Goal: Task Accomplishment & Management: Manage account settings

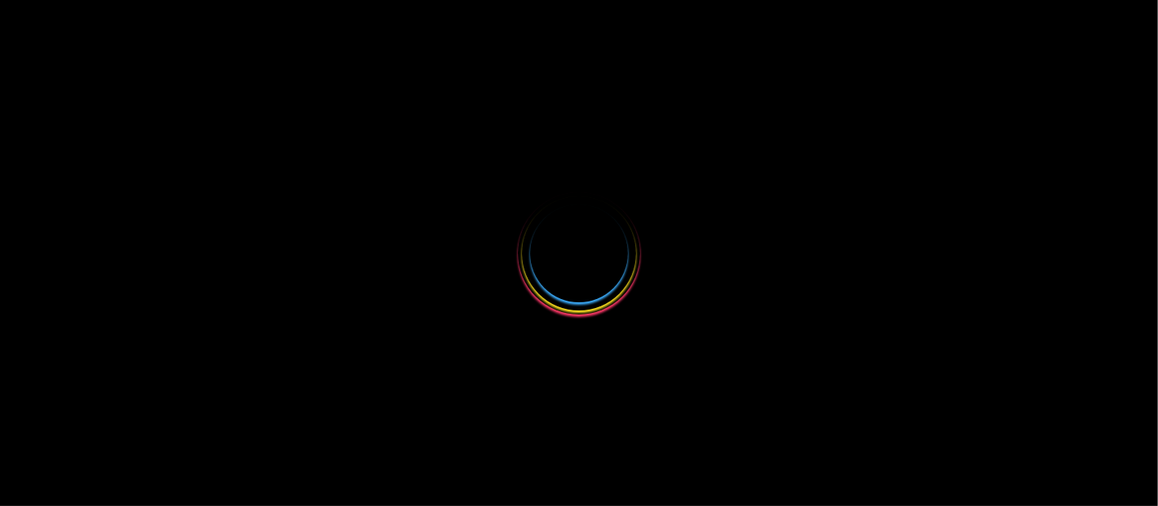
select select
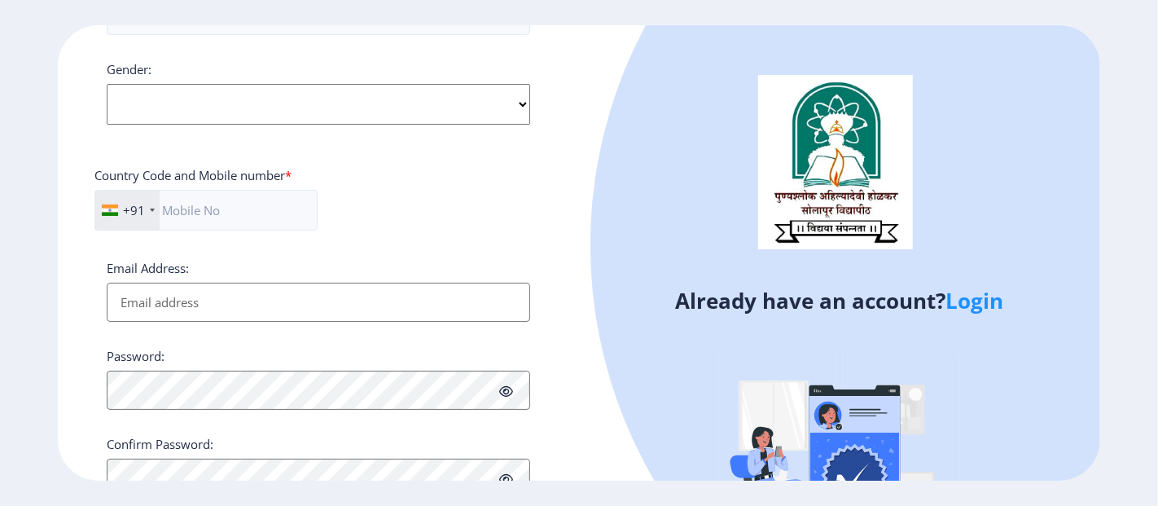
scroll to position [679, 0]
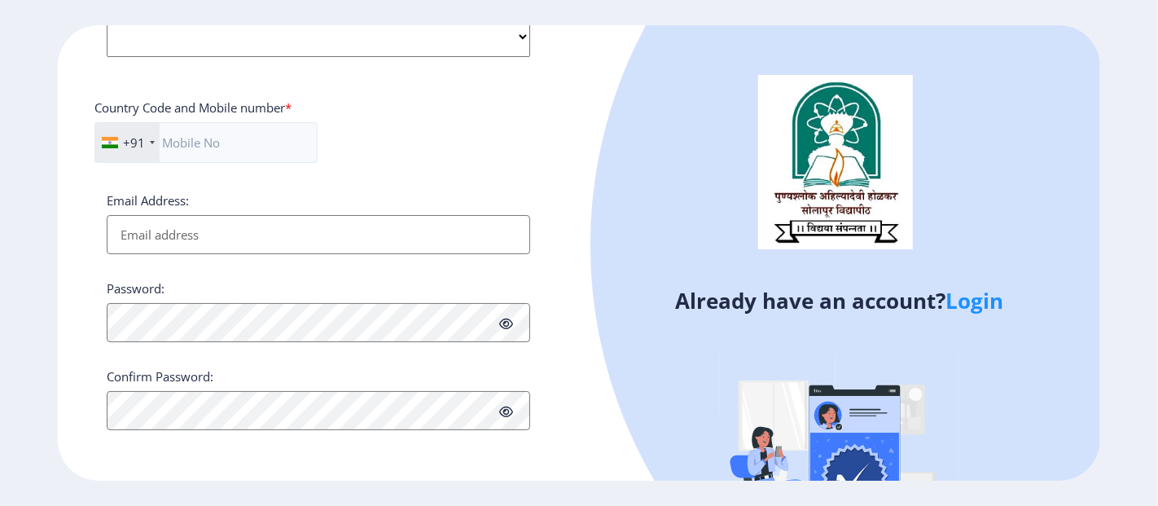
click at [972, 309] on link "Login" at bounding box center [974, 300] width 58 height 29
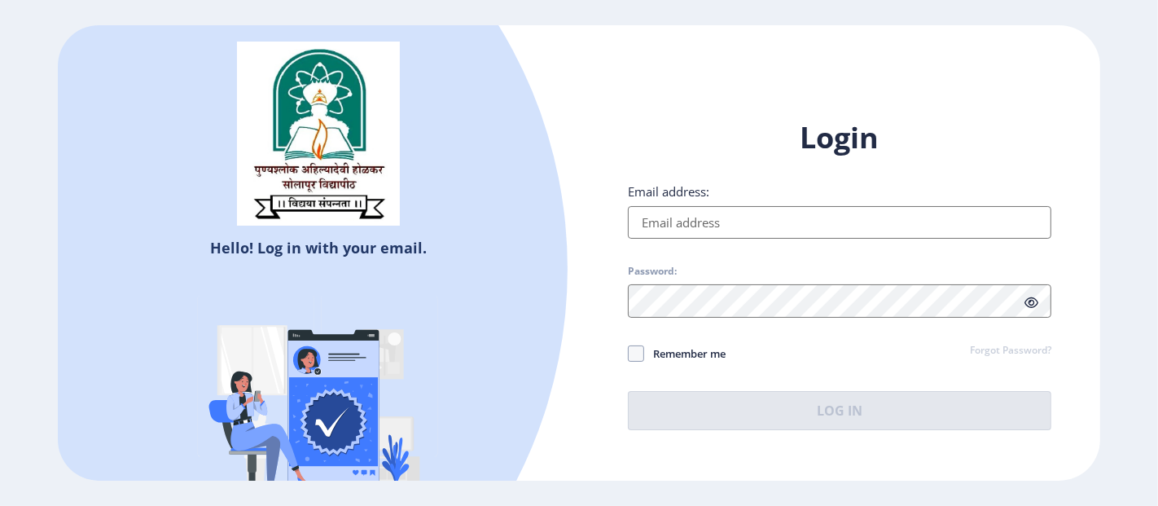
click at [674, 216] on input "Email address:" at bounding box center [839, 222] width 423 height 33
type input "[EMAIL_ADDRESS][DOMAIN_NAME]"
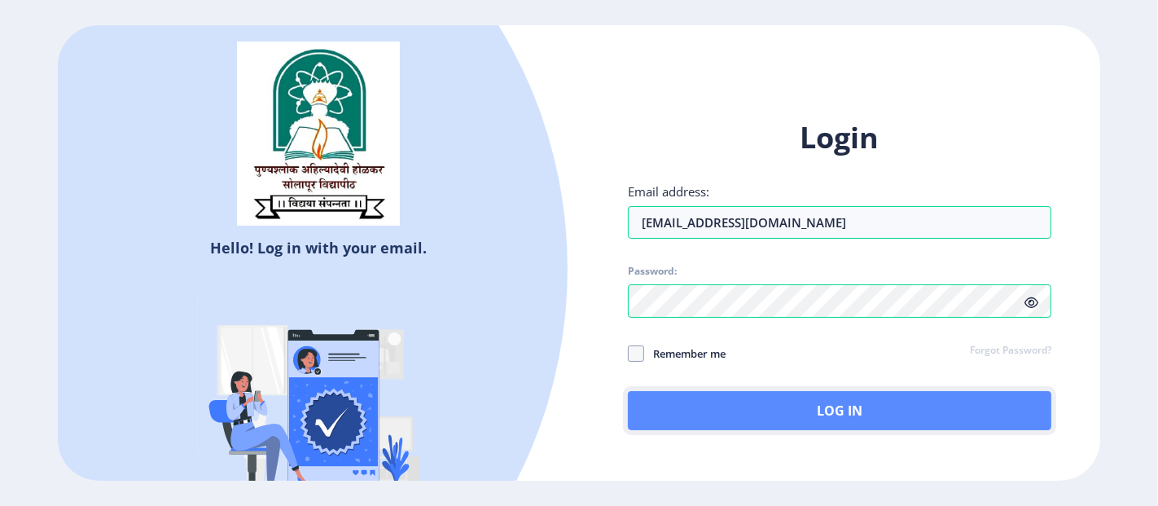
click at [812, 429] on button "Log In" at bounding box center [839, 410] width 423 height 39
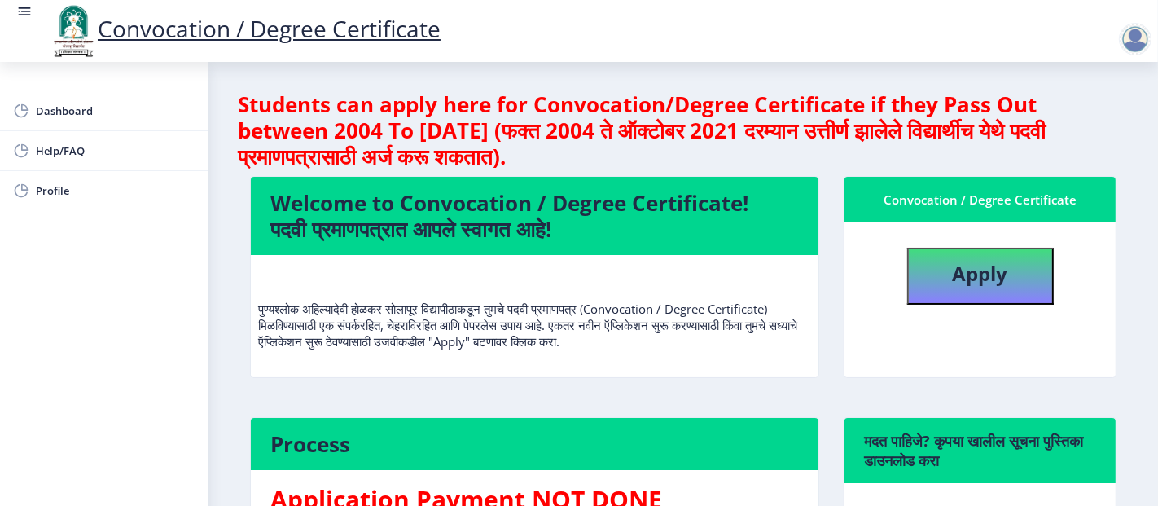
click at [1156, 37] on div at bounding box center [1138, 39] width 39 height 33
click at [1058, 76] on span "Log out" at bounding box center [1041, 82] width 104 height 20
